Goal: Register for event/course

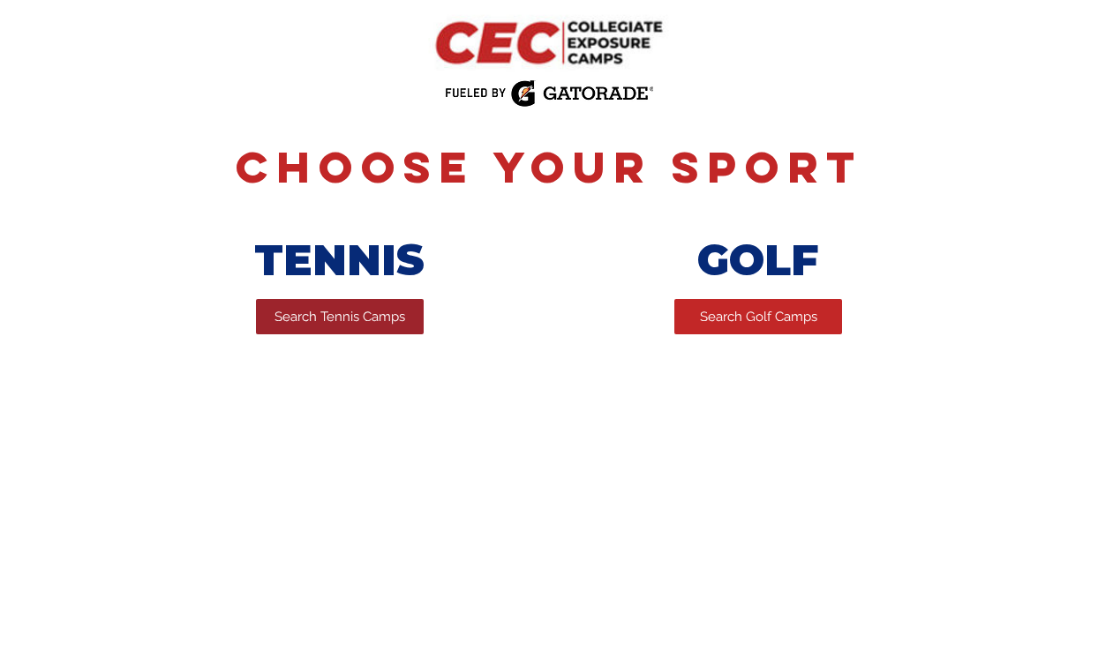
click at [334, 318] on span "Search Tennis Camps" at bounding box center [339, 317] width 131 height 19
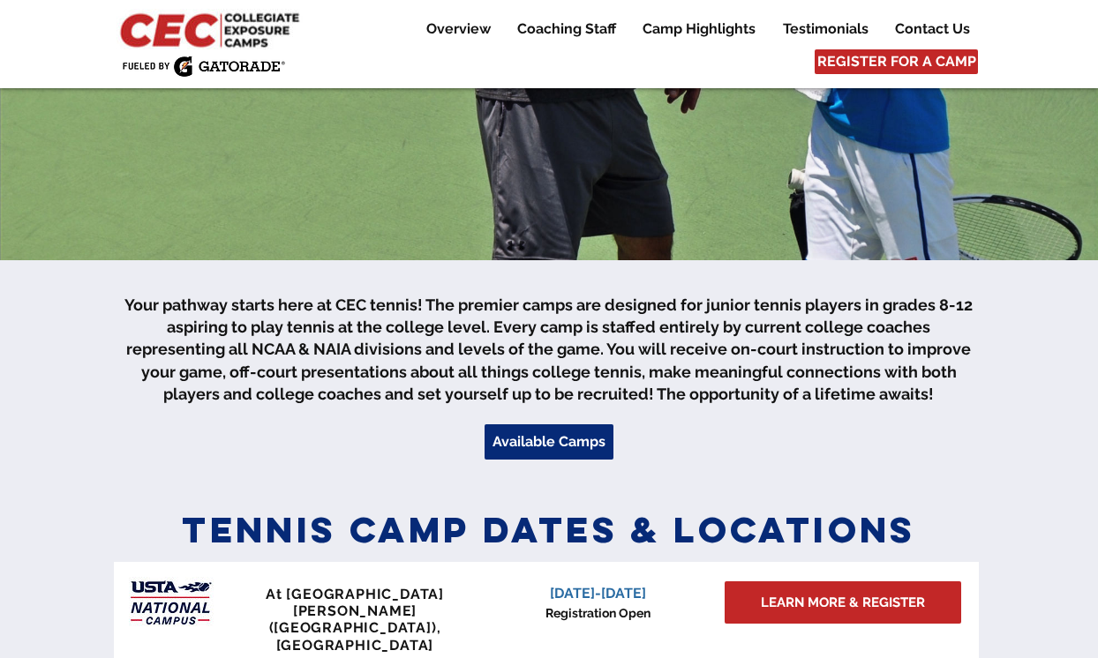
scroll to position [371, 0]
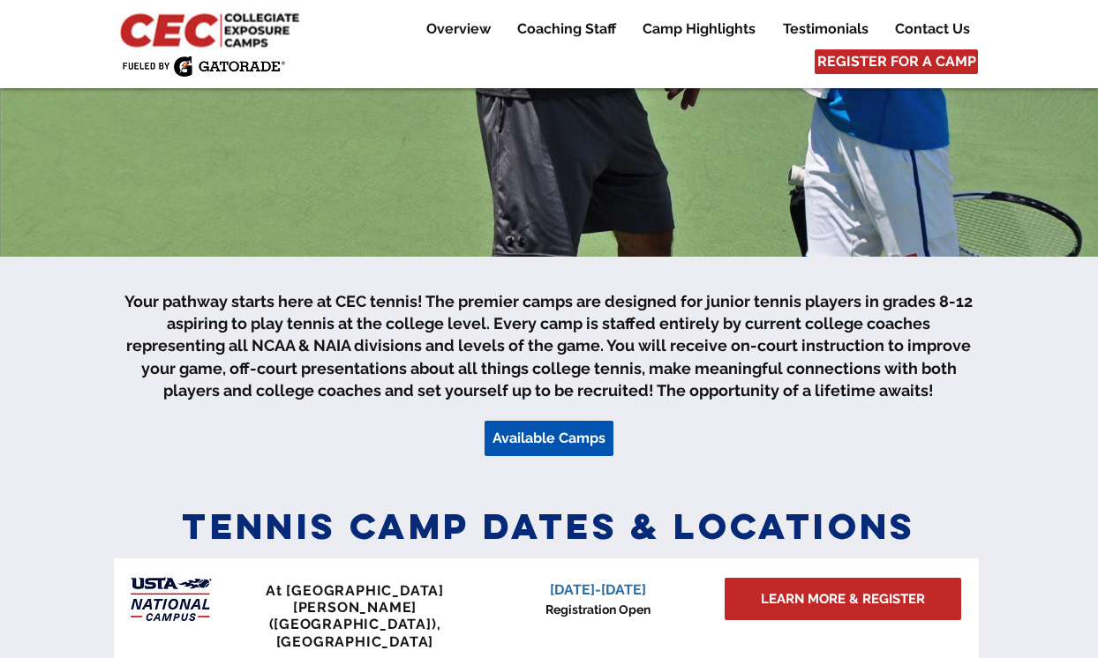
click at [574, 438] on span "Available Camps" at bounding box center [548, 438] width 113 height 19
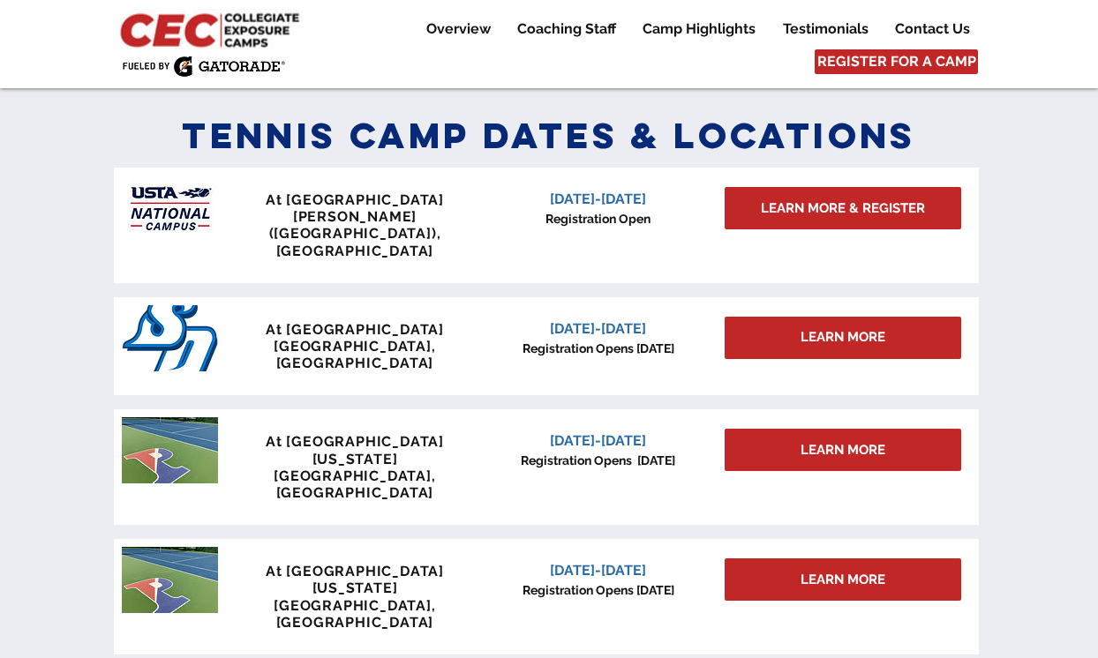
scroll to position [773, 0]
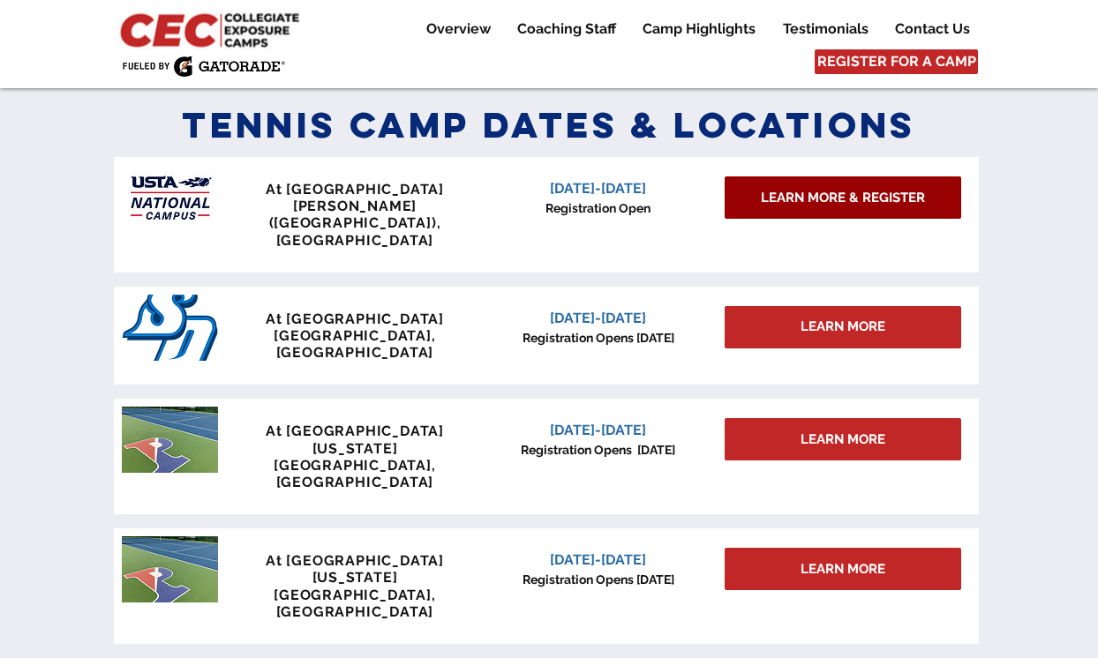
click at [805, 204] on span "LEARN MORE & REGISTER" at bounding box center [842, 198] width 164 height 19
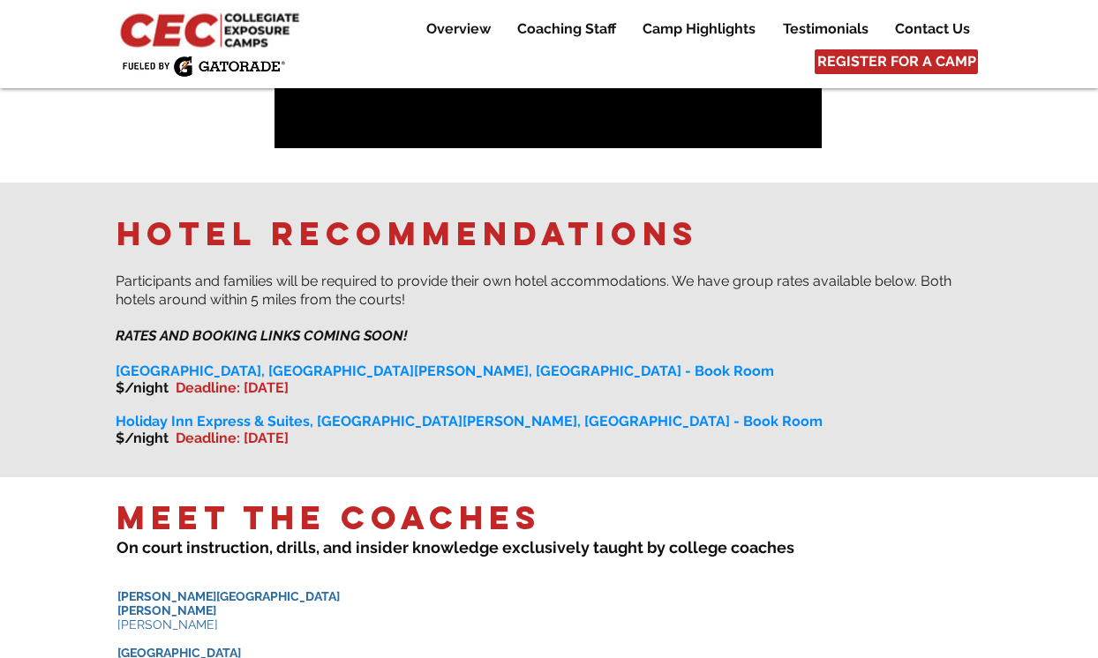
scroll to position [549, 0]
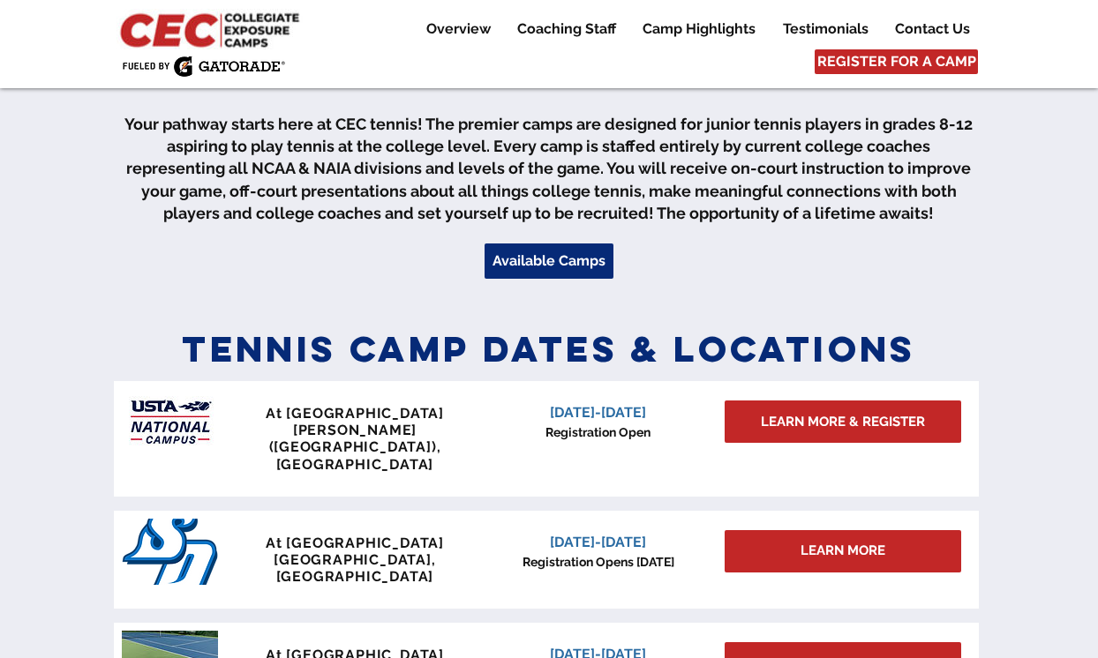
scroll to position [773, 0]
